Goal: Information Seeking & Learning: Learn about a topic

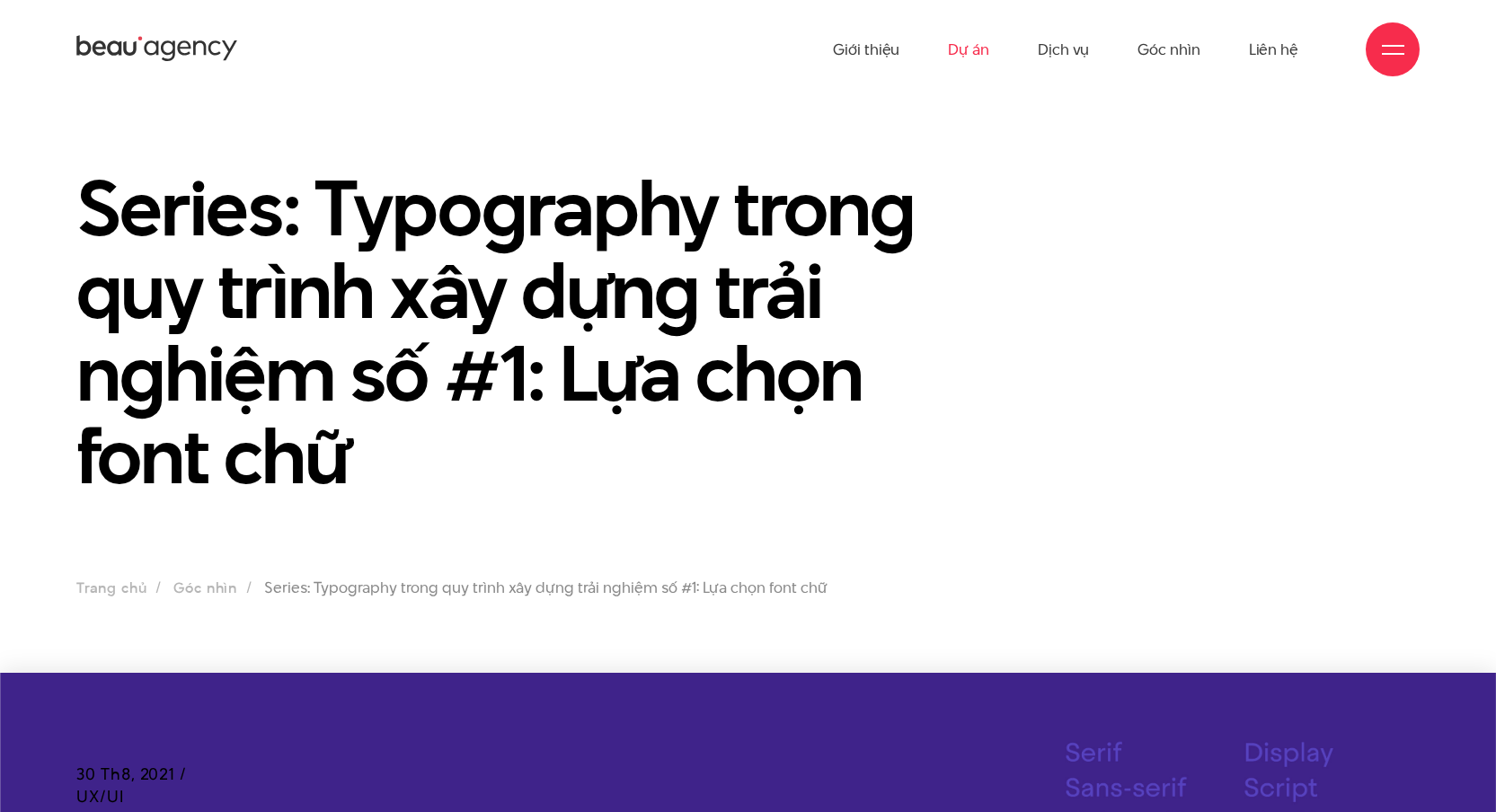
click at [980, 51] on link "Dự án" at bounding box center [968, 49] width 42 height 99
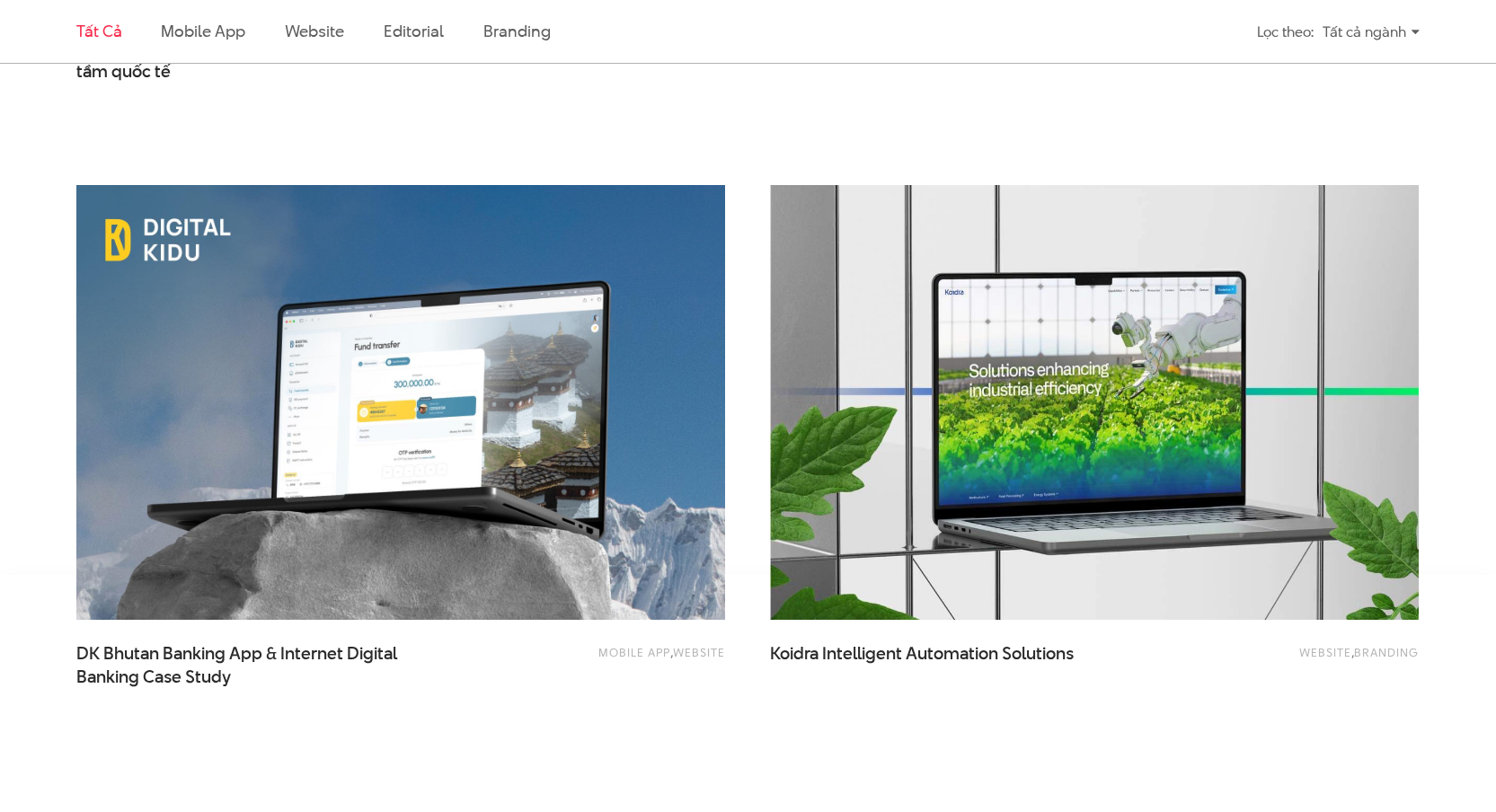
scroll to position [3567, 0]
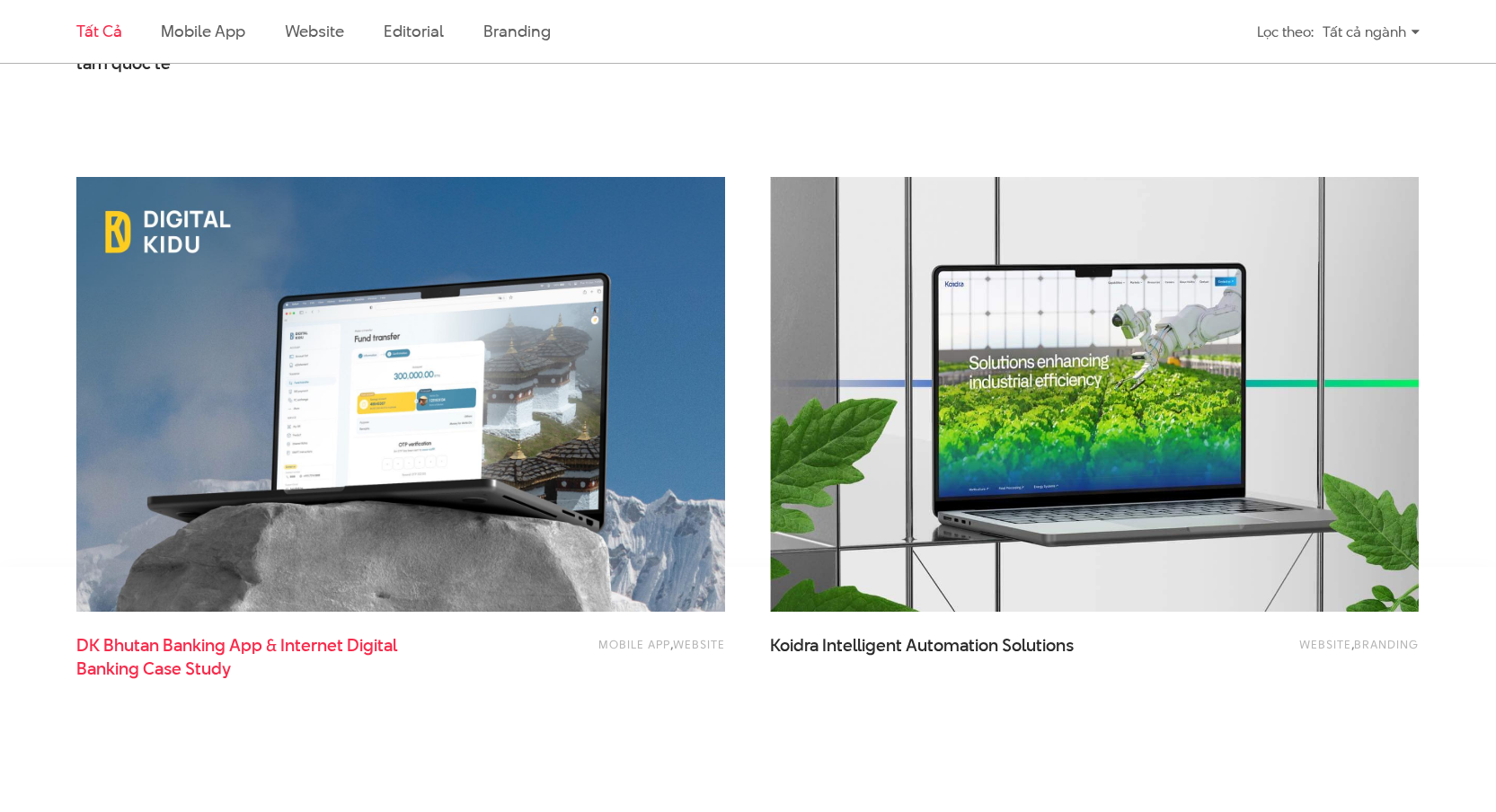
click at [192, 649] on span "DK Bhutan Banking App & Internet Digital Banking Case Study" at bounding box center [255, 656] width 356 height 45
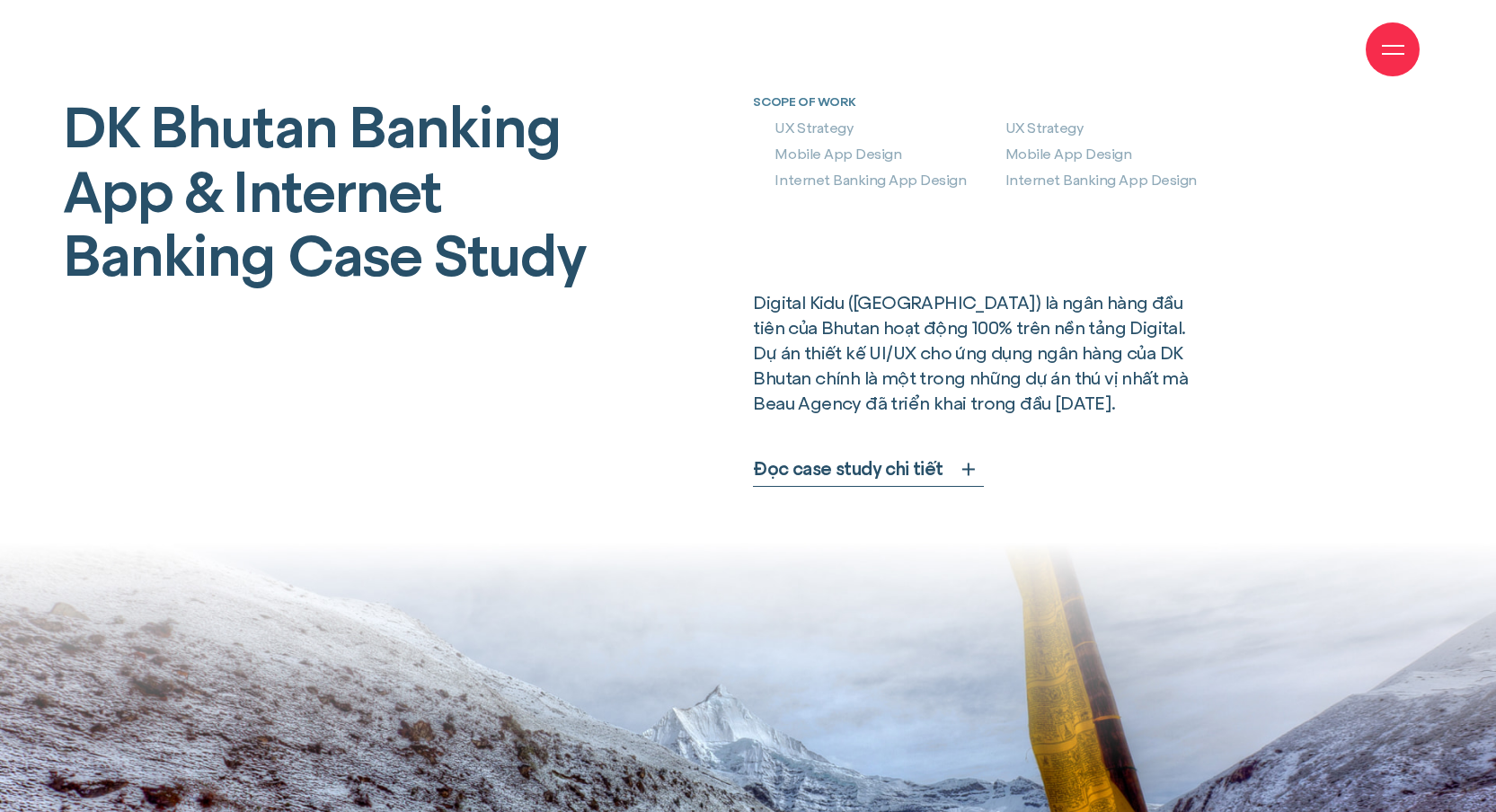
scroll to position [915, 0]
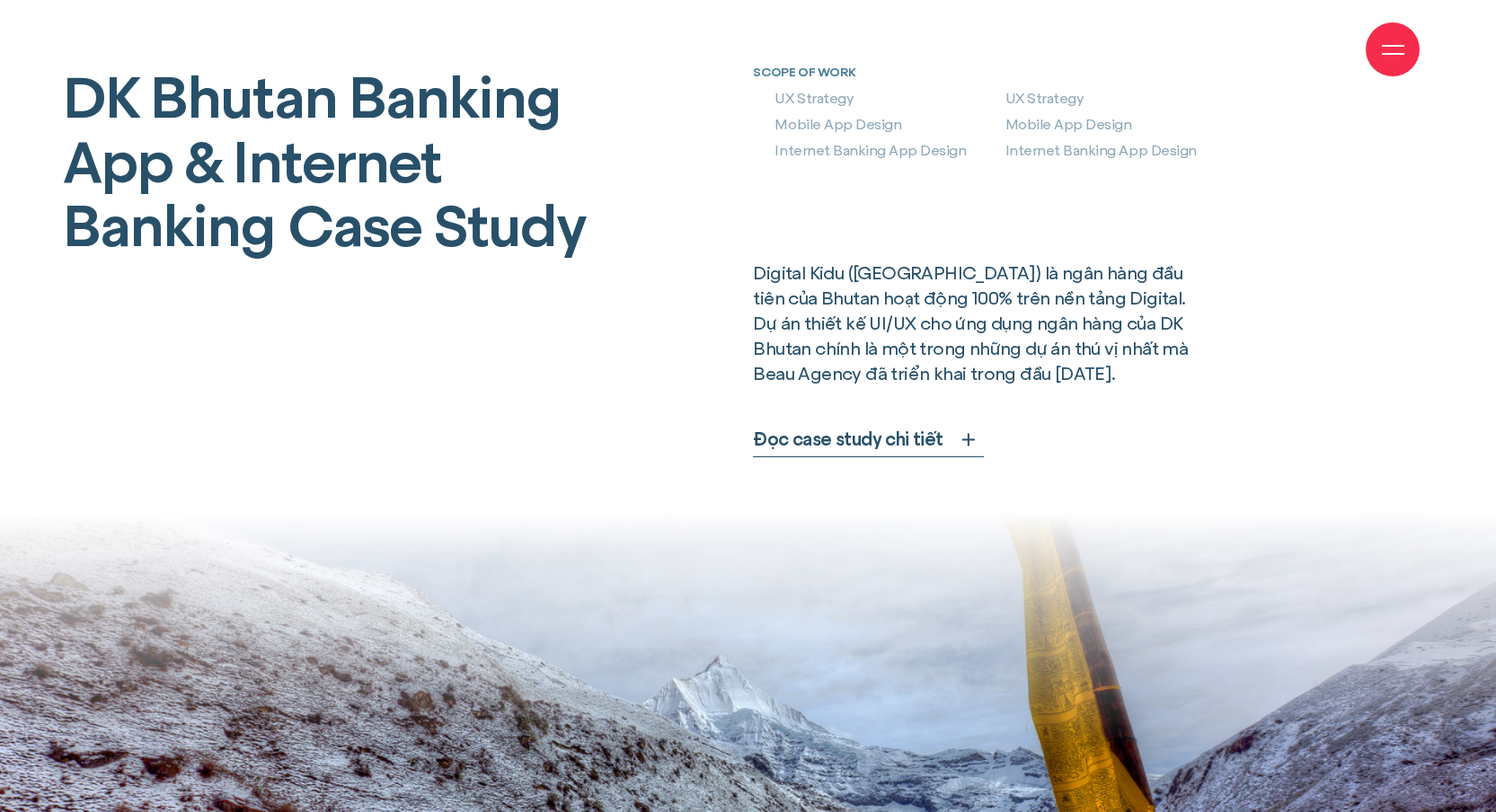
click at [896, 435] on span "Đọc case study chi tiết" at bounding box center [847, 439] width 189 height 25
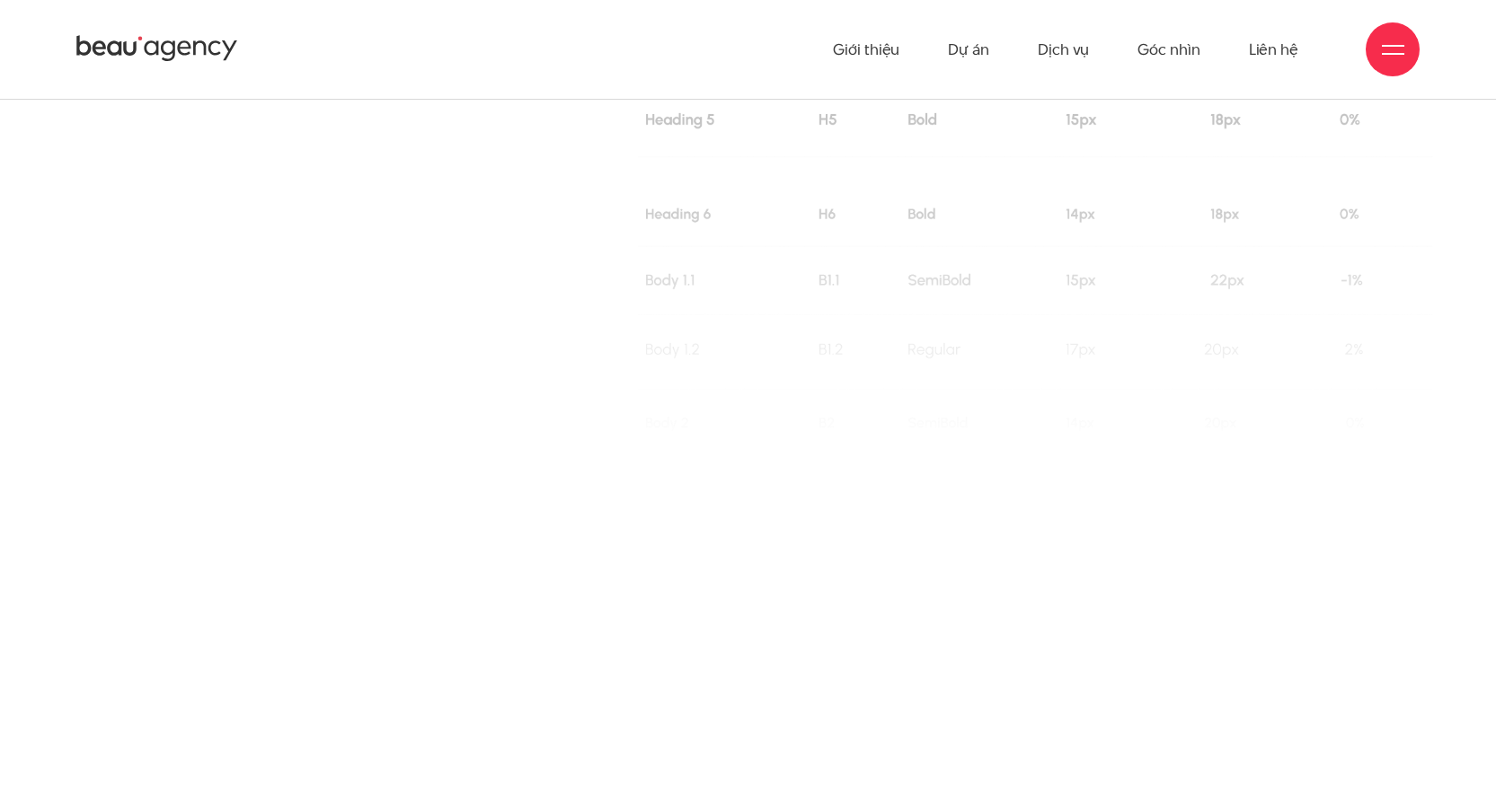
scroll to position [24786, 0]
click at [1392, 434] on div at bounding box center [748, 754] width 1381 height 641
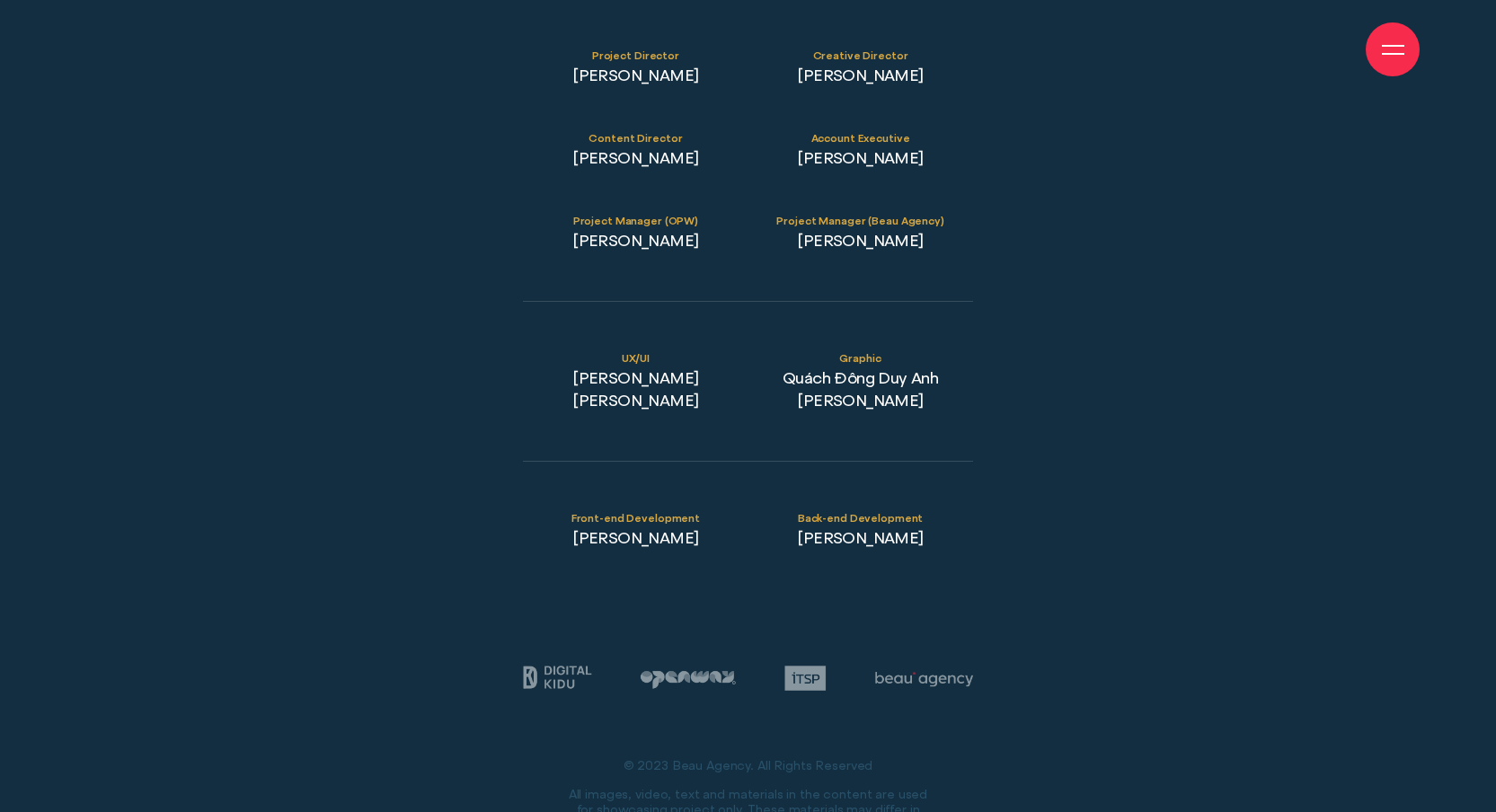
scroll to position [30607, 0]
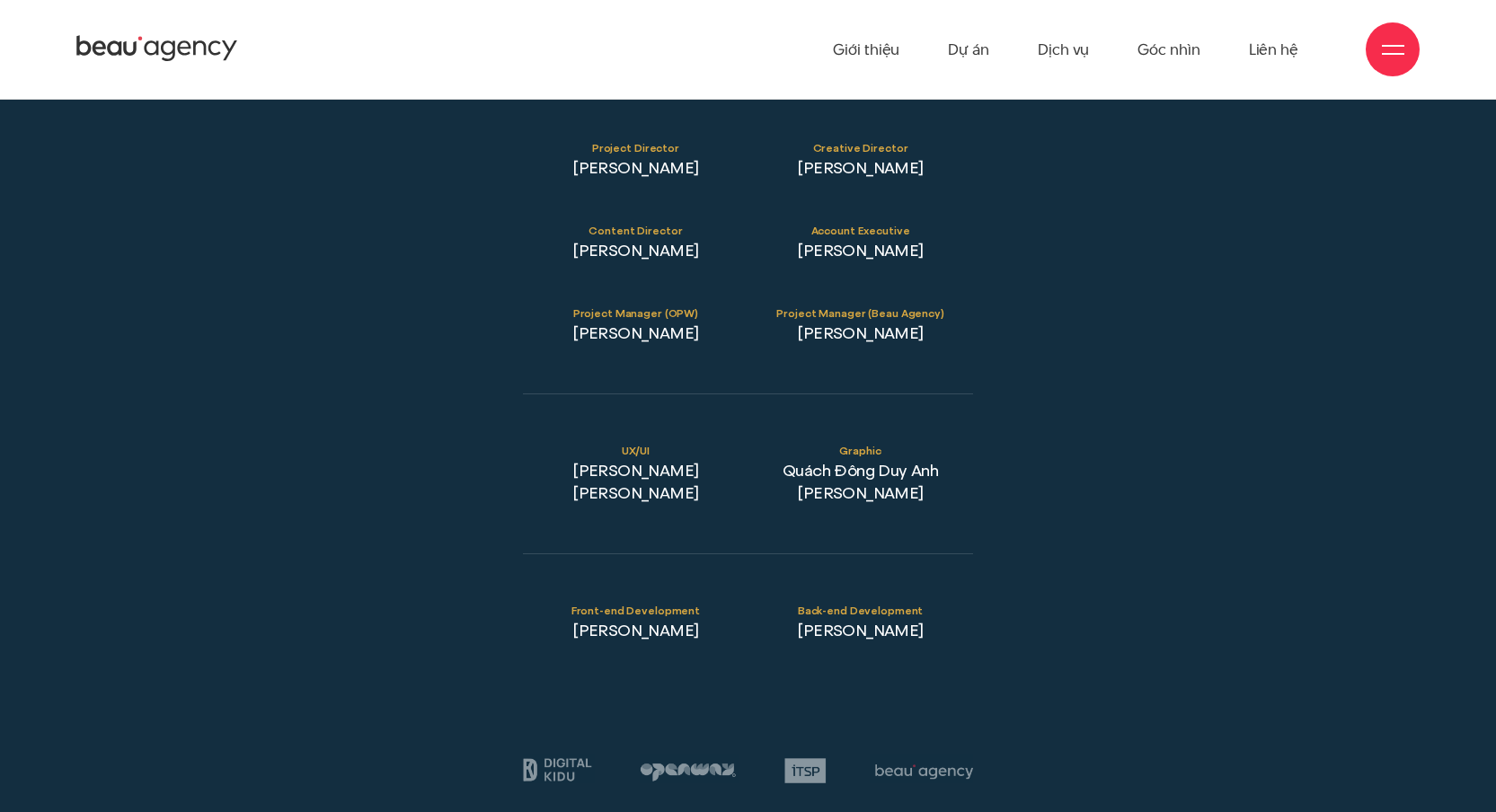
click at [1395, 54] on span at bounding box center [1392, 54] width 23 height 2
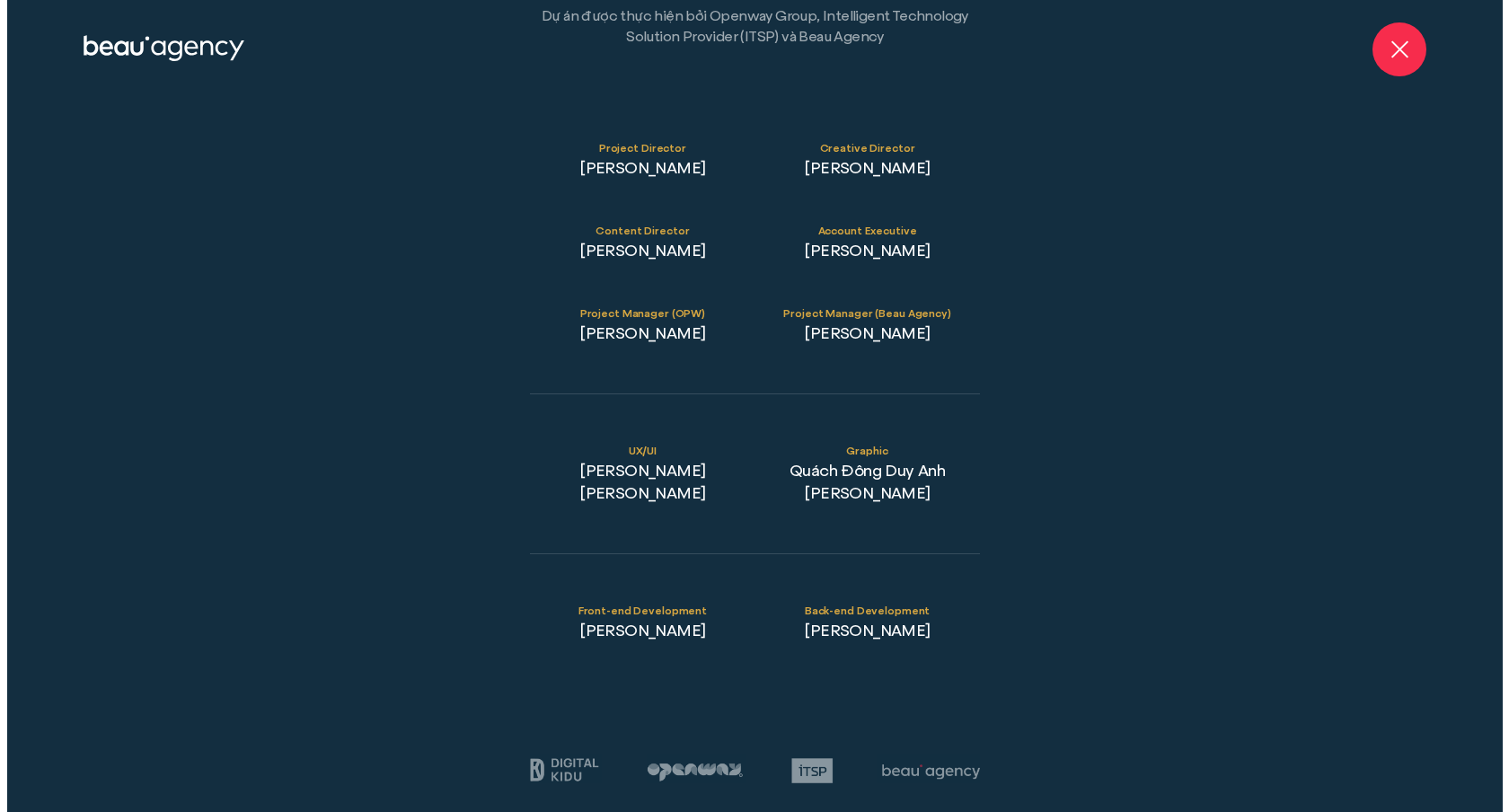
scroll to position [30597, 0]
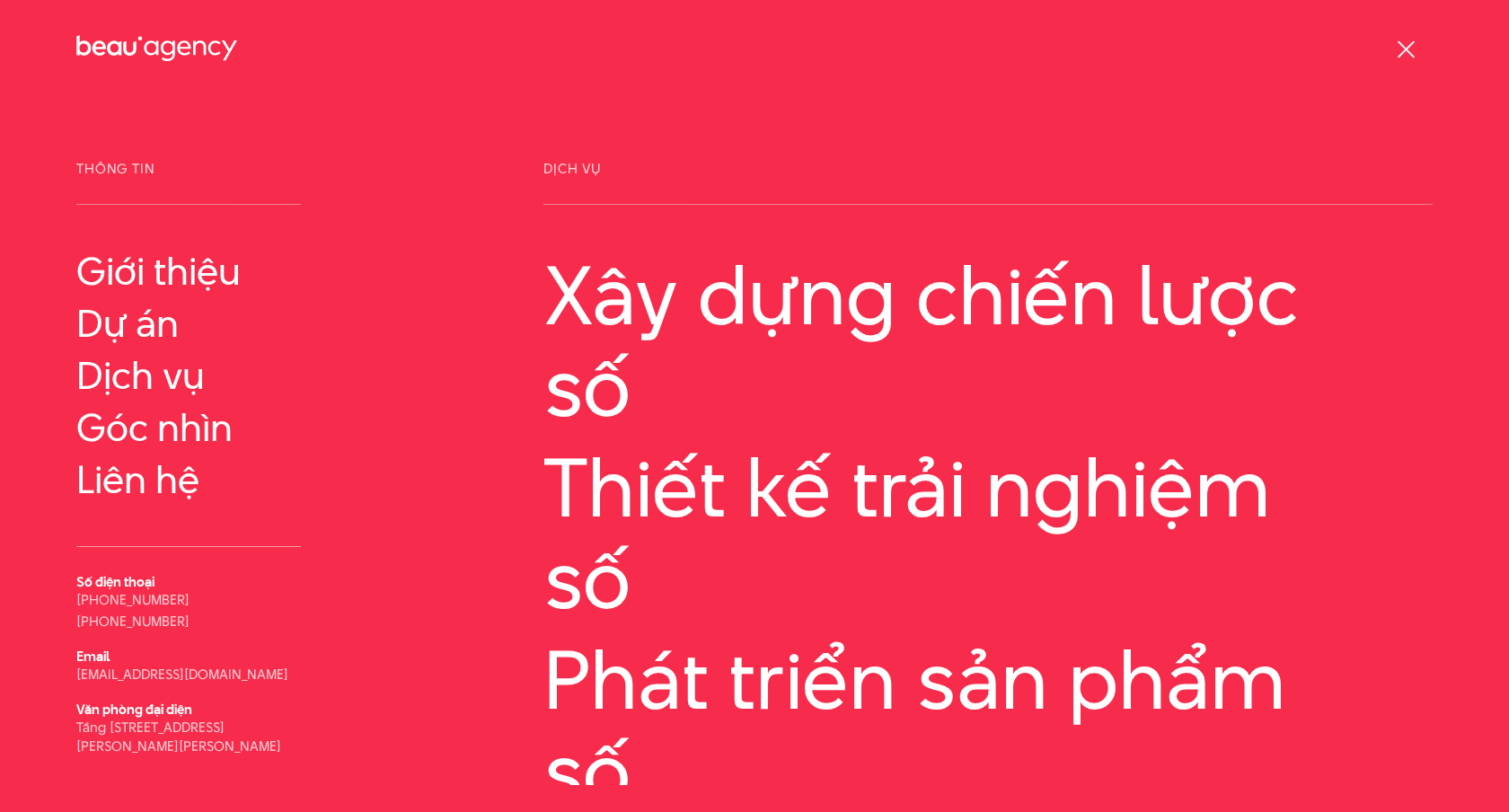
click at [1399, 51] on div at bounding box center [1406, 50] width 23 height 23
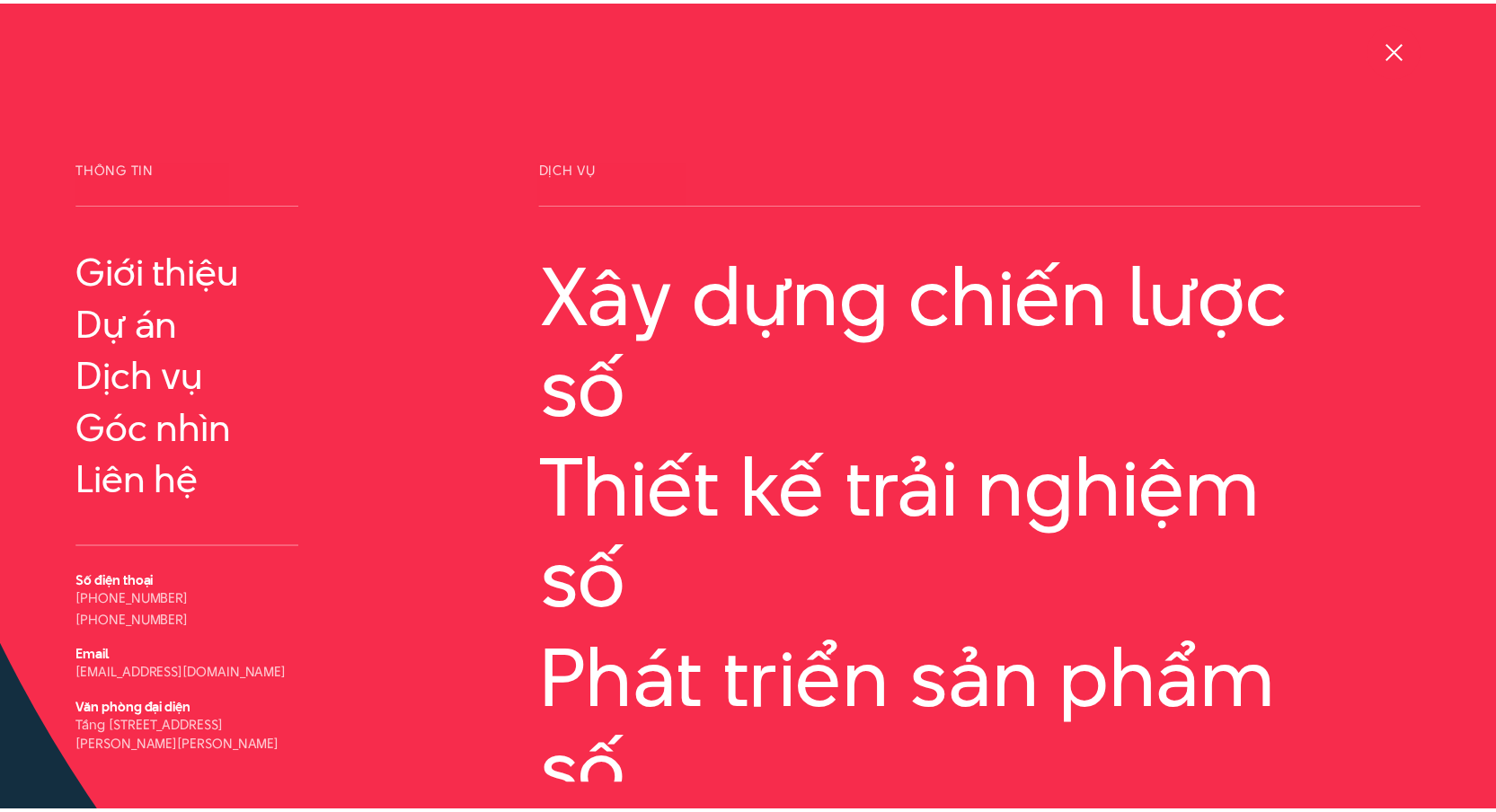
scroll to position [30764, 0]
